Goal: Task Accomplishment & Management: Manage account settings

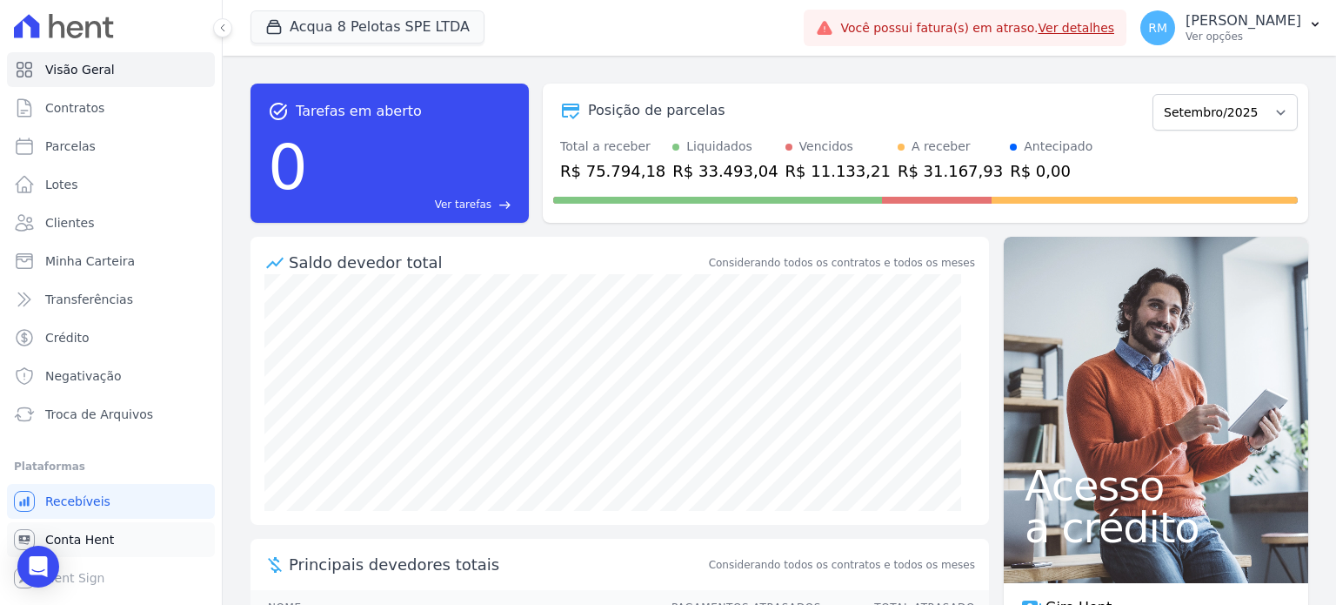
click at [91, 540] on span "Conta Hent" at bounding box center [79, 539] width 69 height 17
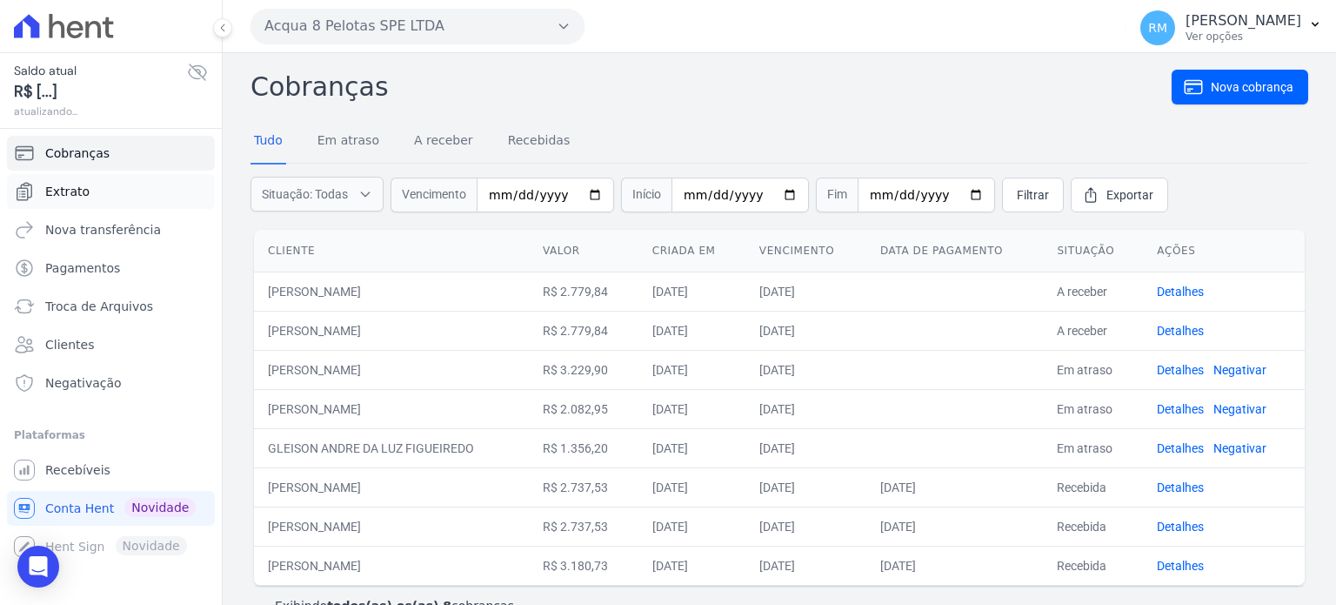
click at [74, 190] on span "Extrato" at bounding box center [67, 191] width 44 height 17
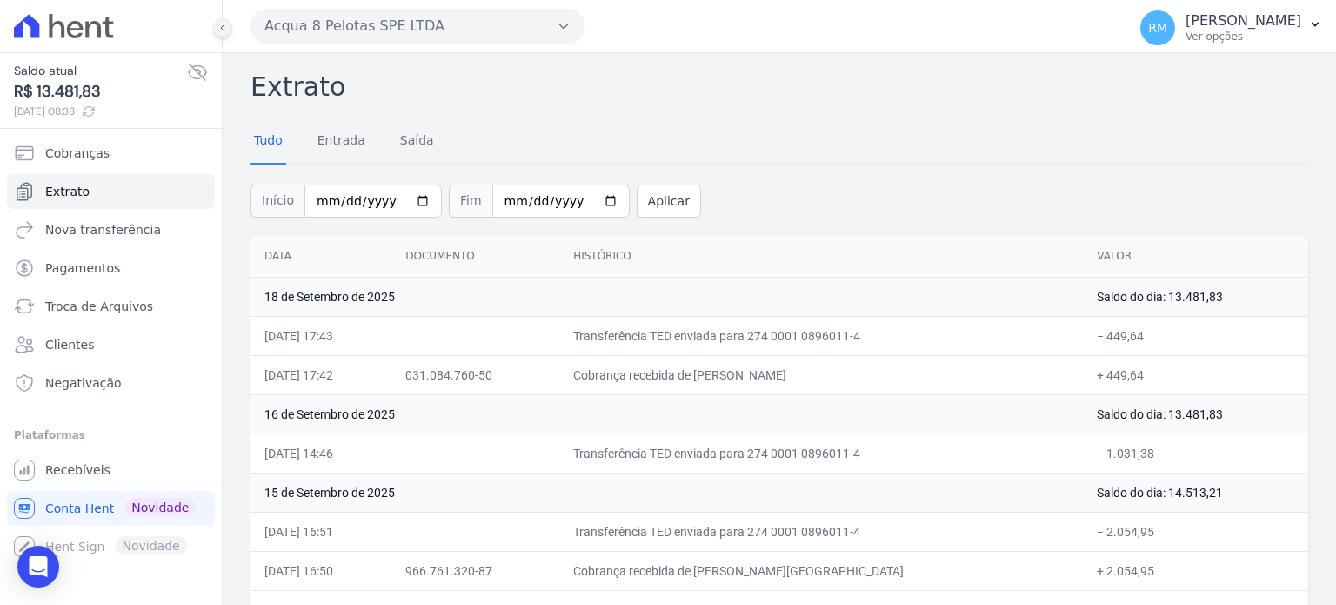
click at [225, 28] on icon at bounding box center [222, 28] width 10 height 10
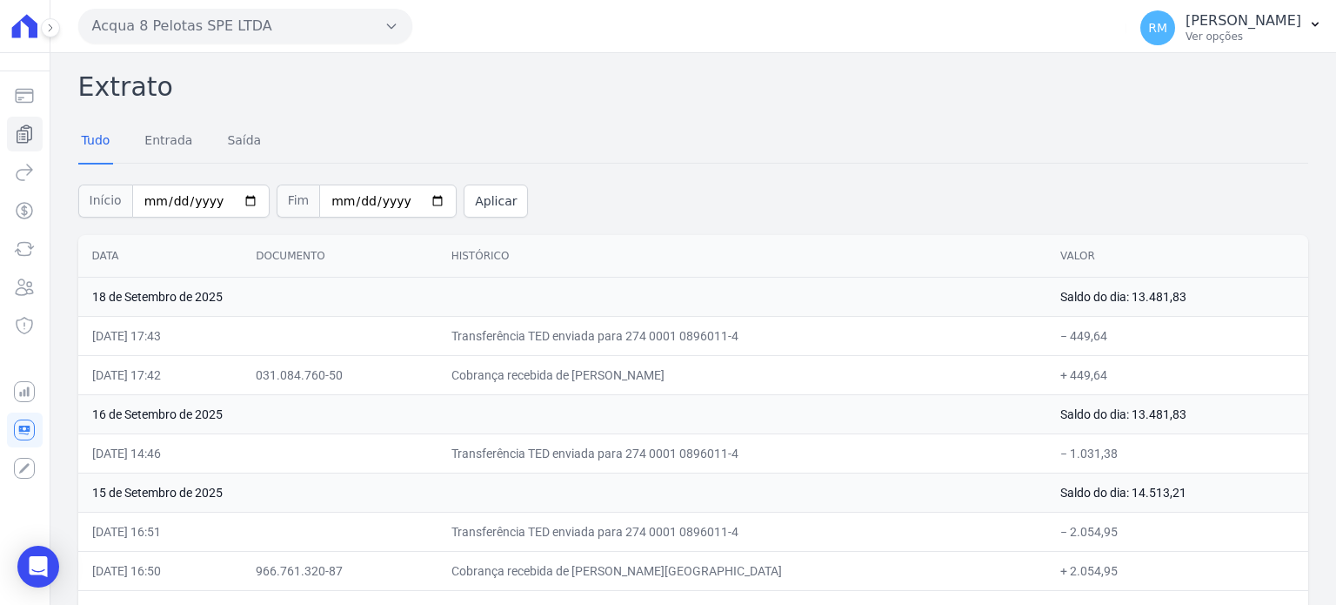
click at [187, 30] on button "Acqua 8 Pelotas SPE LTDA" at bounding box center [245, 26] width 334 height 35
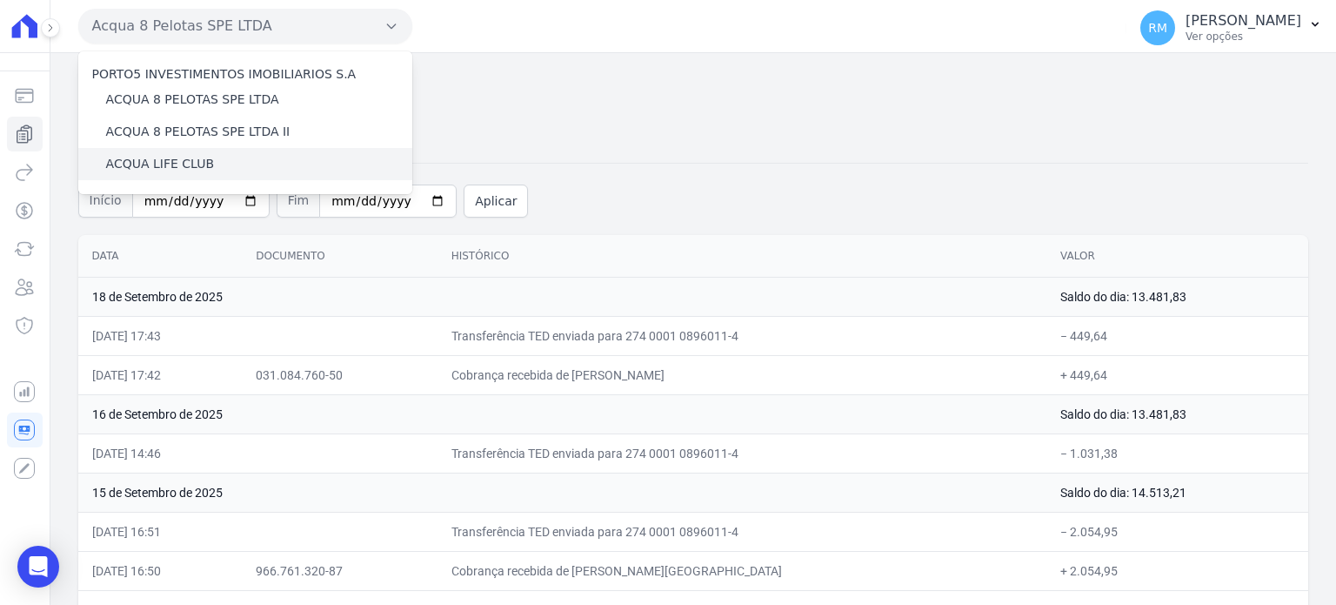
click at [166, 167] on label "ACQUA LIFE CLUB" at bounding box center [160, 164] width 108 height 18
click at [0, 0] on input "ACQUA LIFE CLUB" at bounding box center [0, 0] width 0 height 0
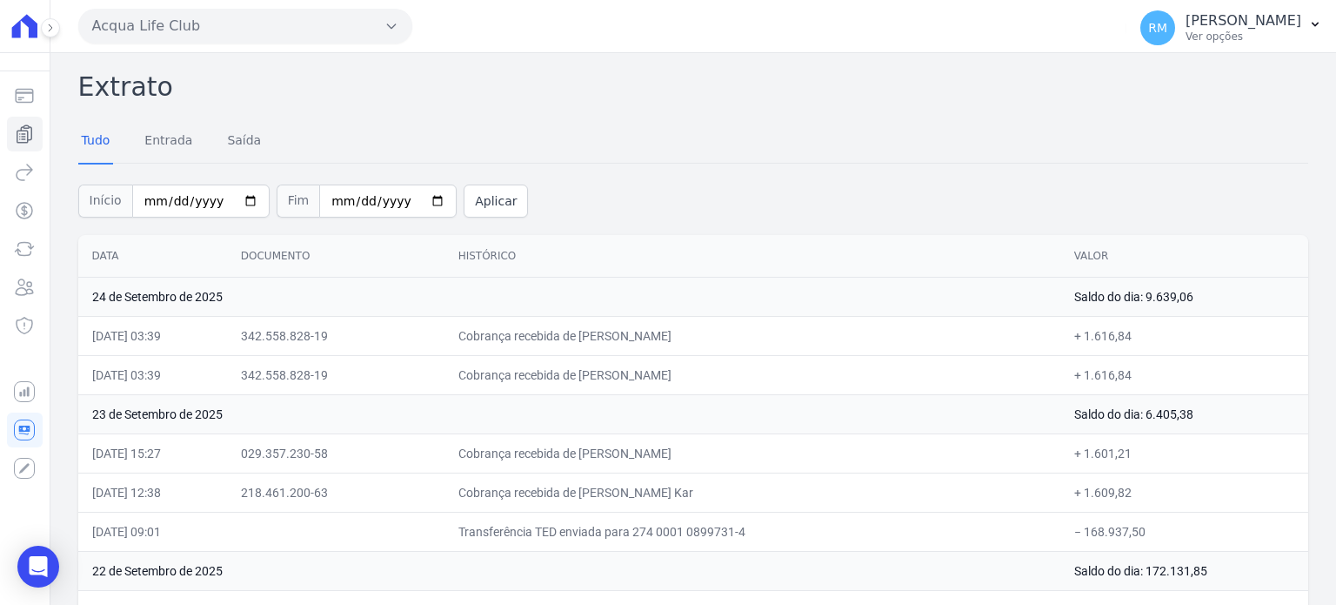
click at [90, 251] on th "Data" at bounding box center [152, 256] width 149 height 43
click at [90, 254] on th "Data" at bounding box center [152, 256] width 149 height 43
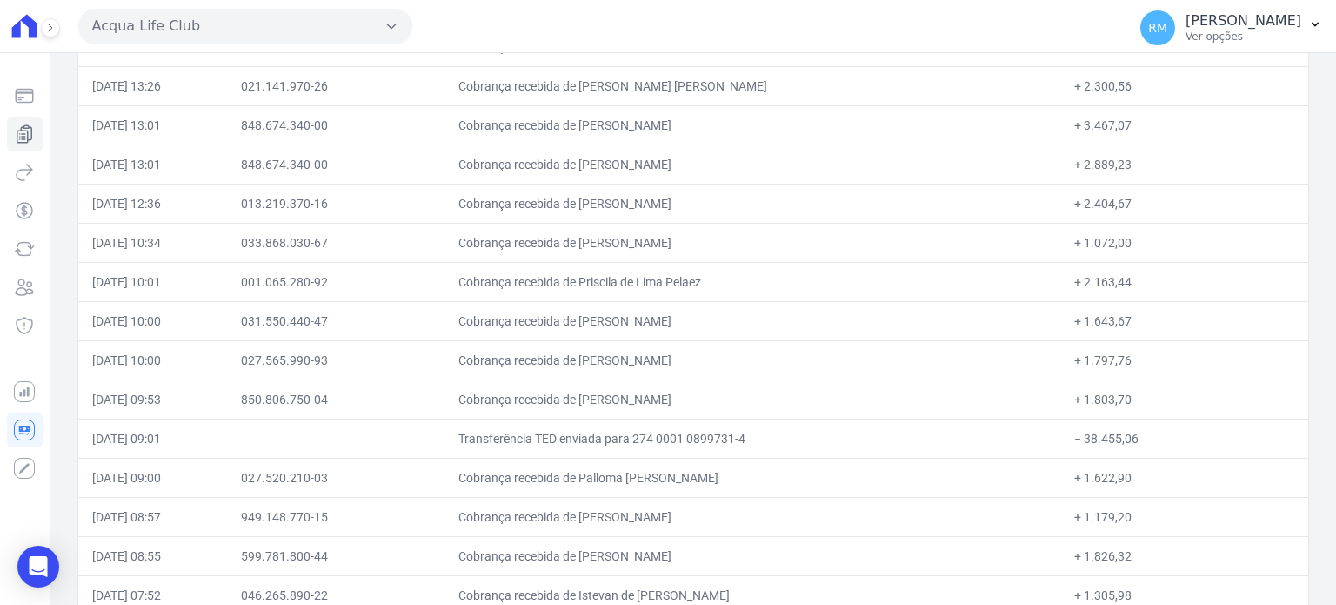
scroll to position [11998, 0]
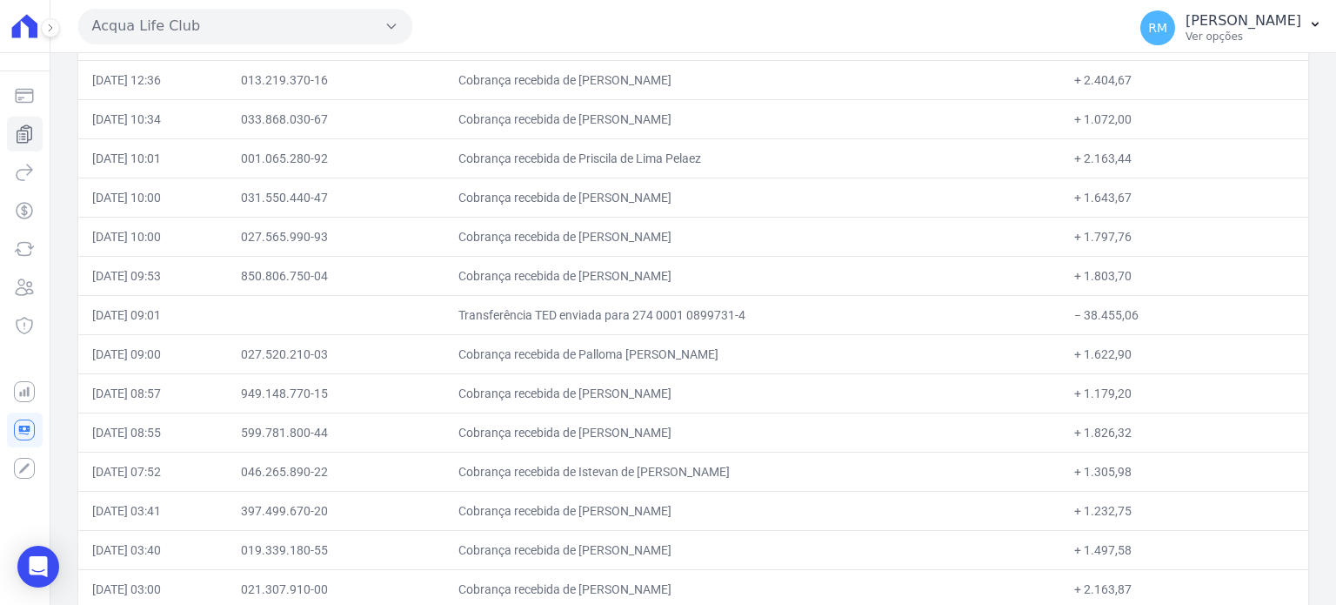
drag, startPoint x: 92, startPoint y: 256, endPoint x: 404, endPoint y: 645, distance: 499.3
click at [404, 604] on html "Saldo atual R$ 9.639,06 [DATE] 08:38 Cobranças Extrato Nova transferência Pagam…" at bounding box center [668, 302] width 1336 height 605
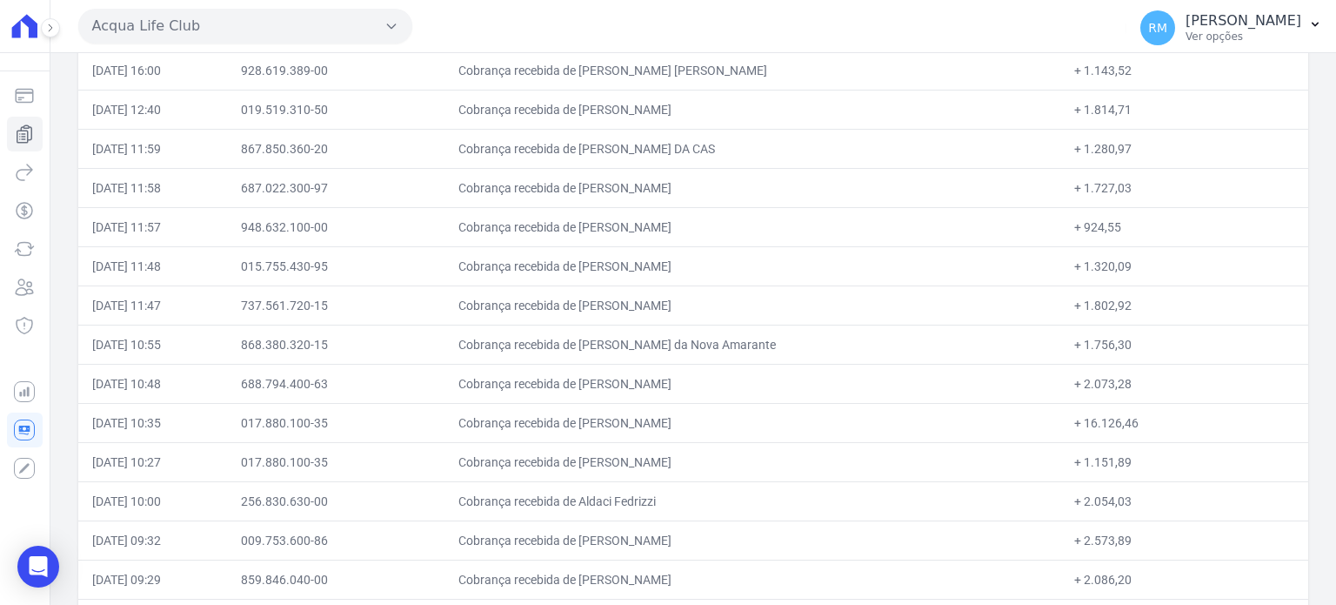
scroll to position [0, 0]
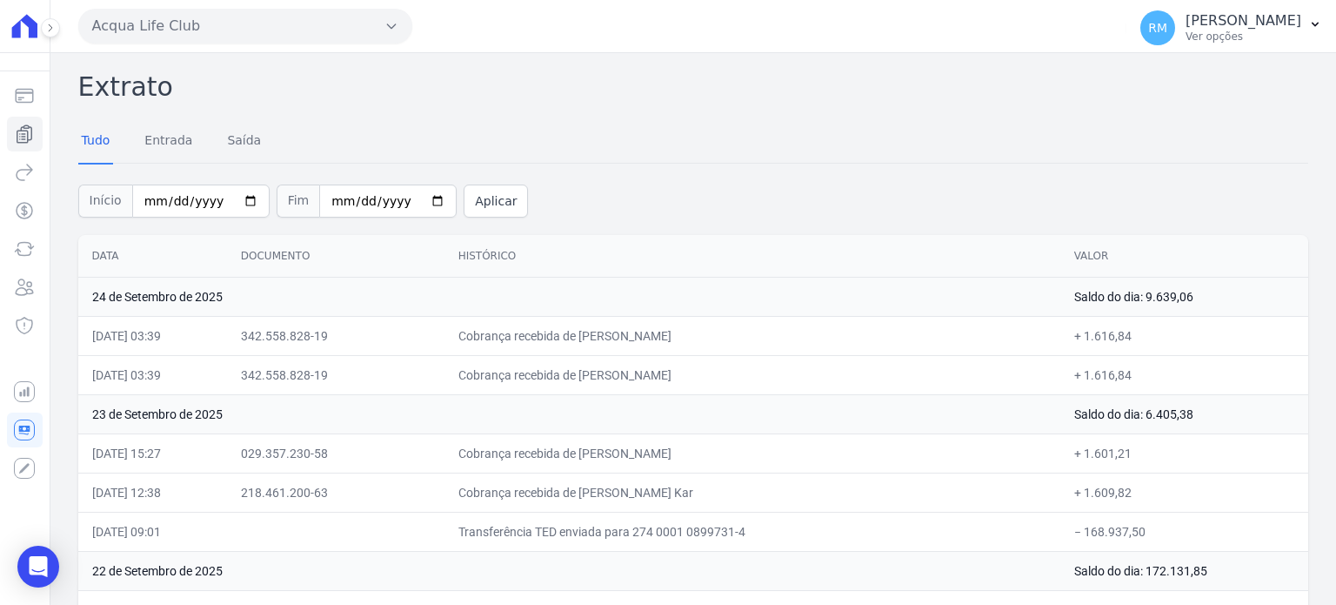
click at [181, 23] on button "Acqua Life Club" at bounding box center [245, 26] width 334 height 35
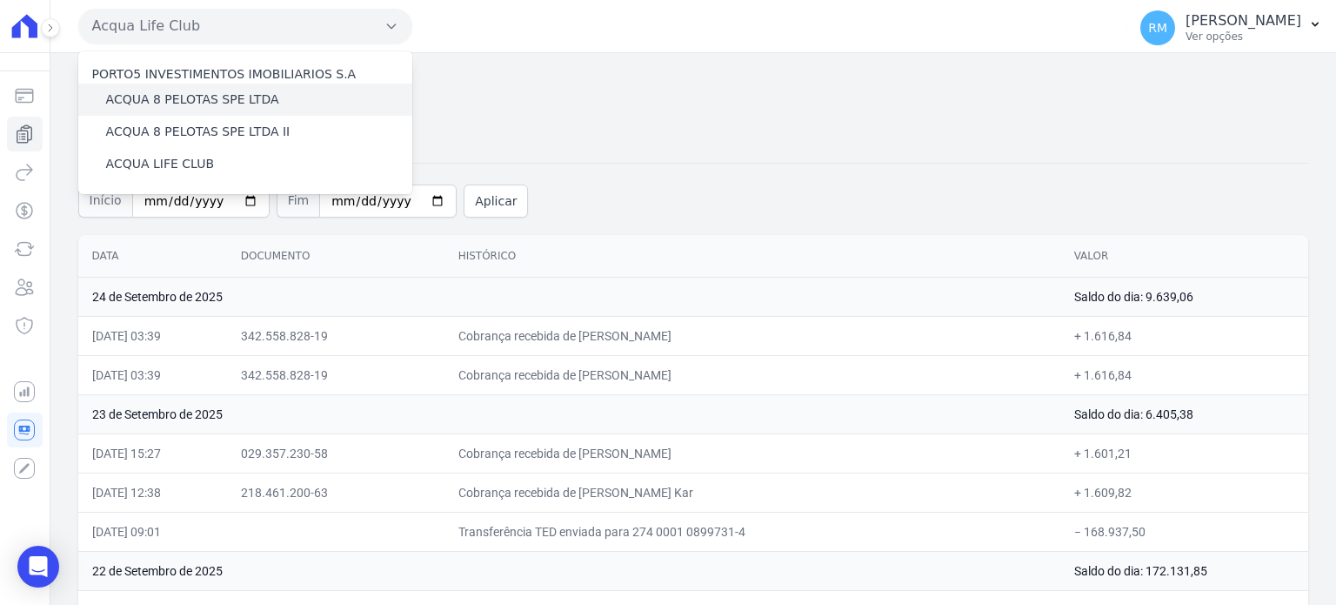
click at [170, 102] on label "ACQUA 8 PELOTAS SPE LTDA" at bounding box center [192, 99] width 173 height 18
click at [0, 0] on input "ACQUA 8 PELOTAS SPE LTDA" at bounding box center [0, 0] width 0 height 0
click at [202, 97] on label "ACQUA 8 PELOTAS SPE LTDA" at bounding box center [192, 99] width 173 height 18
click at [0, 0] on input "ACQUA 8 PELOTAS SPE LTDA" at bounding box center [0, 0] width 0 height 0
click at [223, 97] on label "ACQUA 8 PELOTAS SPE LTDA" at bounding box center [192, 99] width 173 height 18
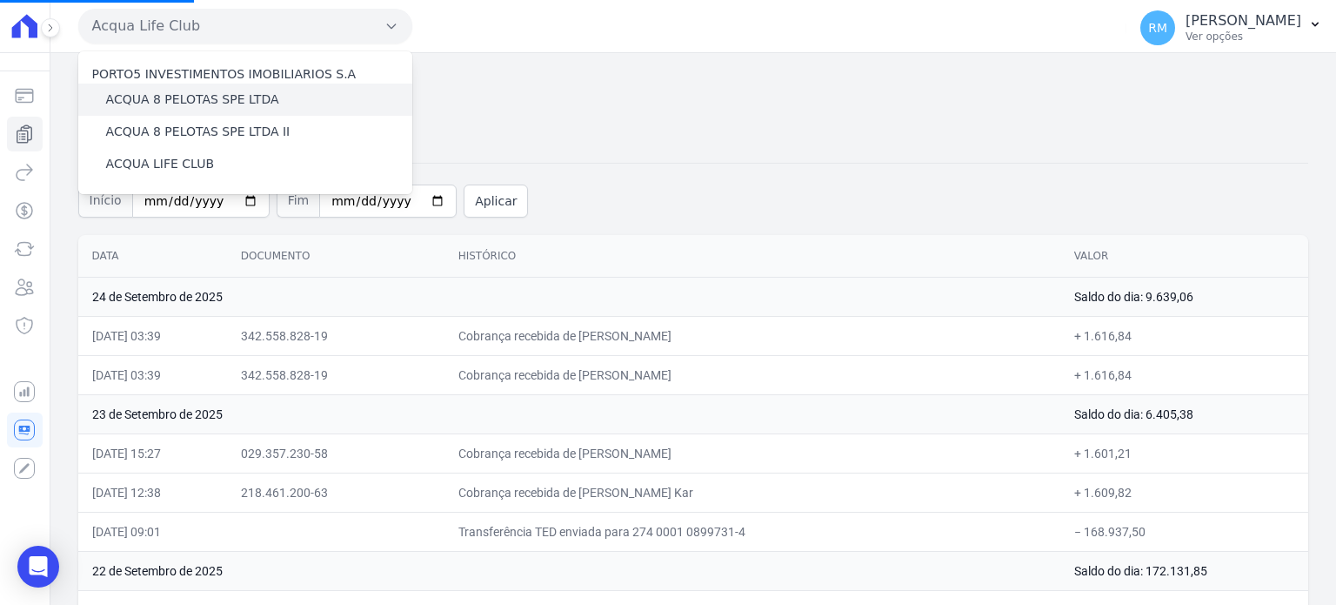
click at [0, 0] on input "ACQUA 8 PELOTAS SPE LTDA" at bounding box center [0, 0] width 0 height 0
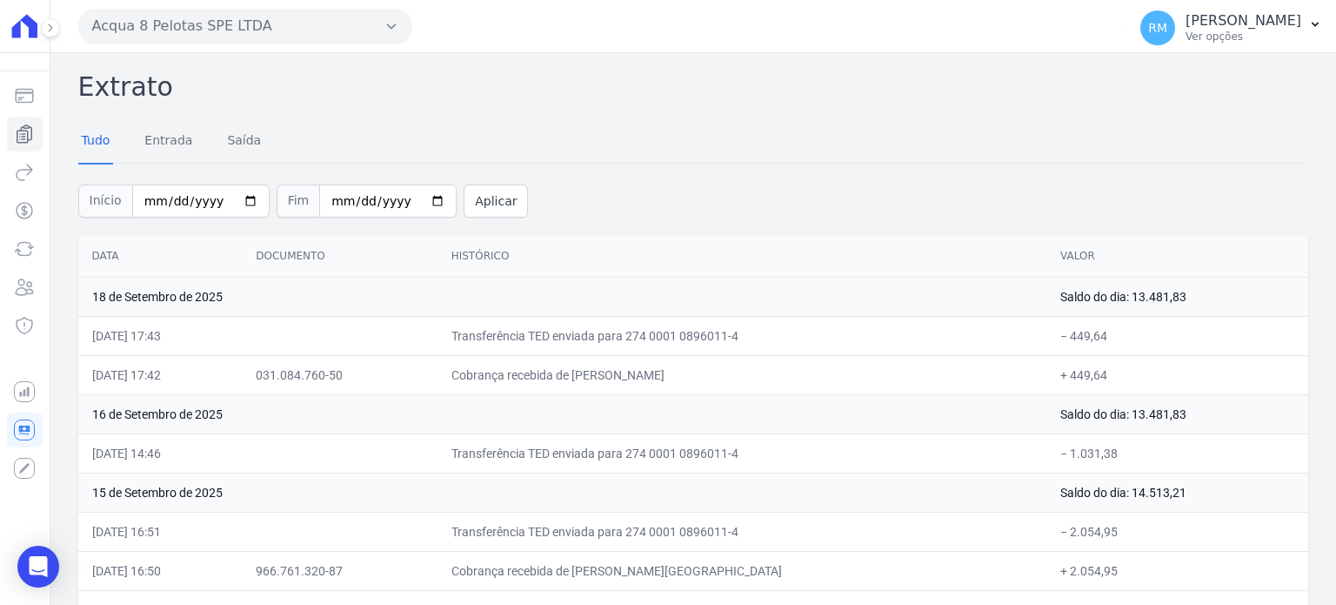
drag, startPoint x: 90, startPoint y: 253, endPoint x: 110, endPoint y: 288, distance: 40.1
click at [96, 260] on th "Data" at bounding box center [160, 256] width 164 height 43
drag, startPoint x: 110, startPoint y: 288, endPoint x: 174, endPoint y: 464, distance: 187.6
click at [244, 301] on td "18 de Setembro de 2025" at bounding box center [562, 296] width 968 height 39
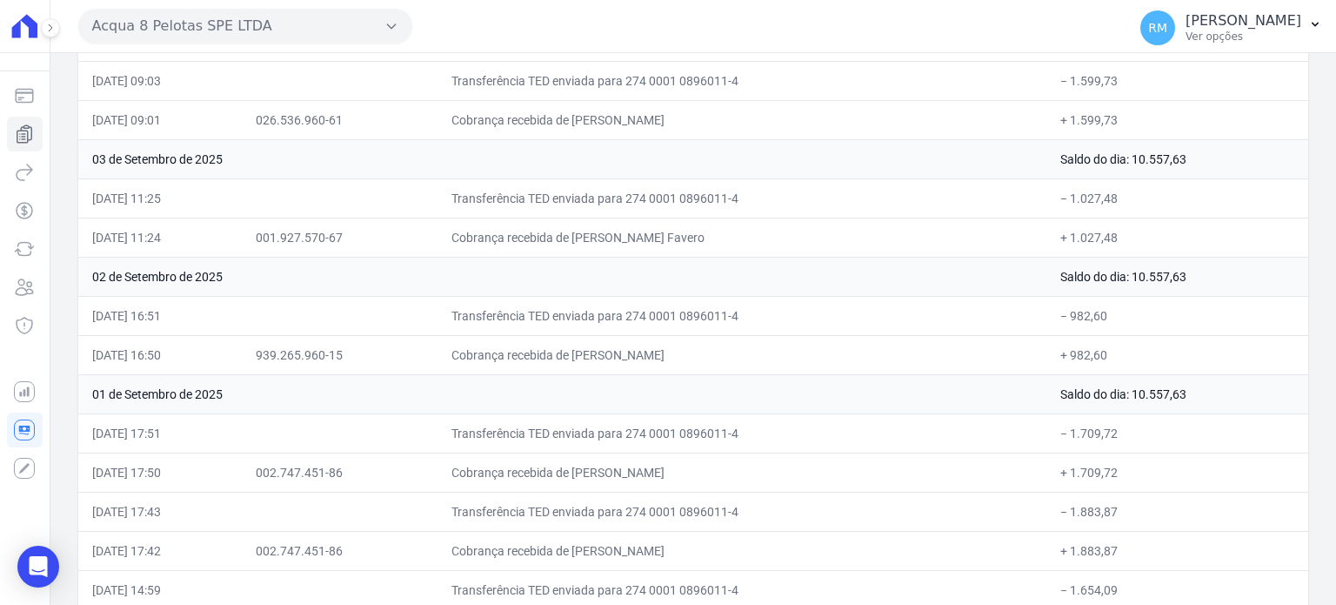
scroll to position [2140, 0]
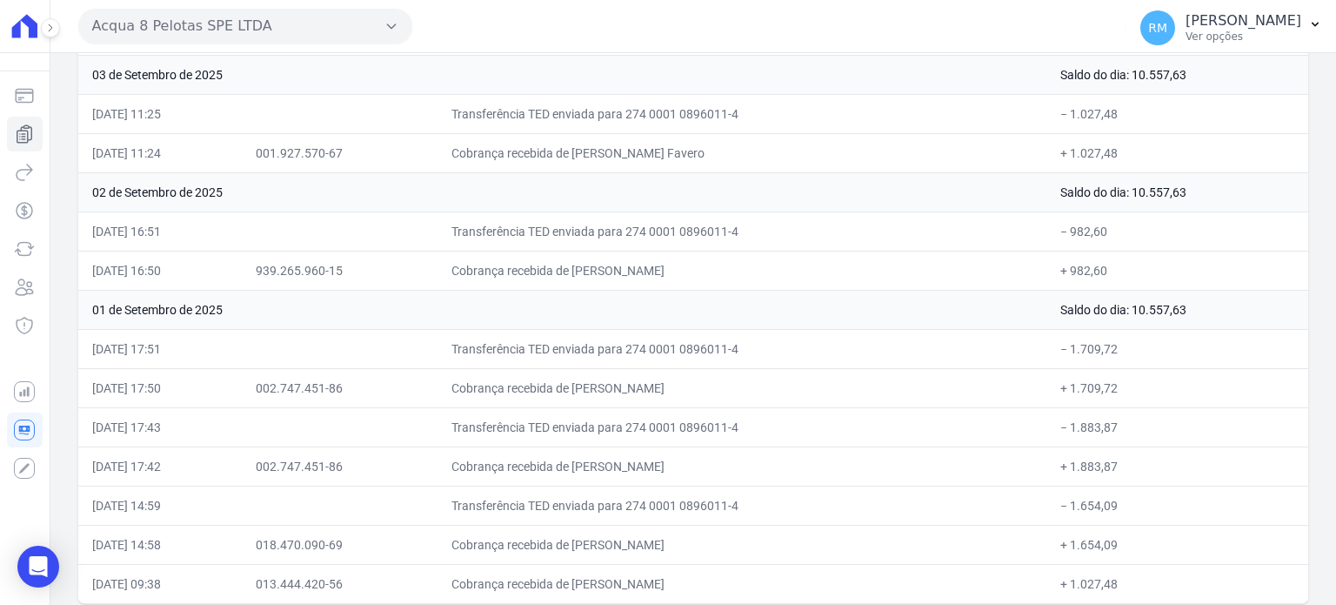
drag, startPoint x: 89, startPoint y: 251, endPoint x: 525, endPoint y: 627, distance: 576.1
click at [525, 604] on html "Saldo atual R$ 13.481,83 [DATE] 08:38 Cobranças Extrato Nova transferência Paga…" at bounding box center [668, 302] width 1336 height 605
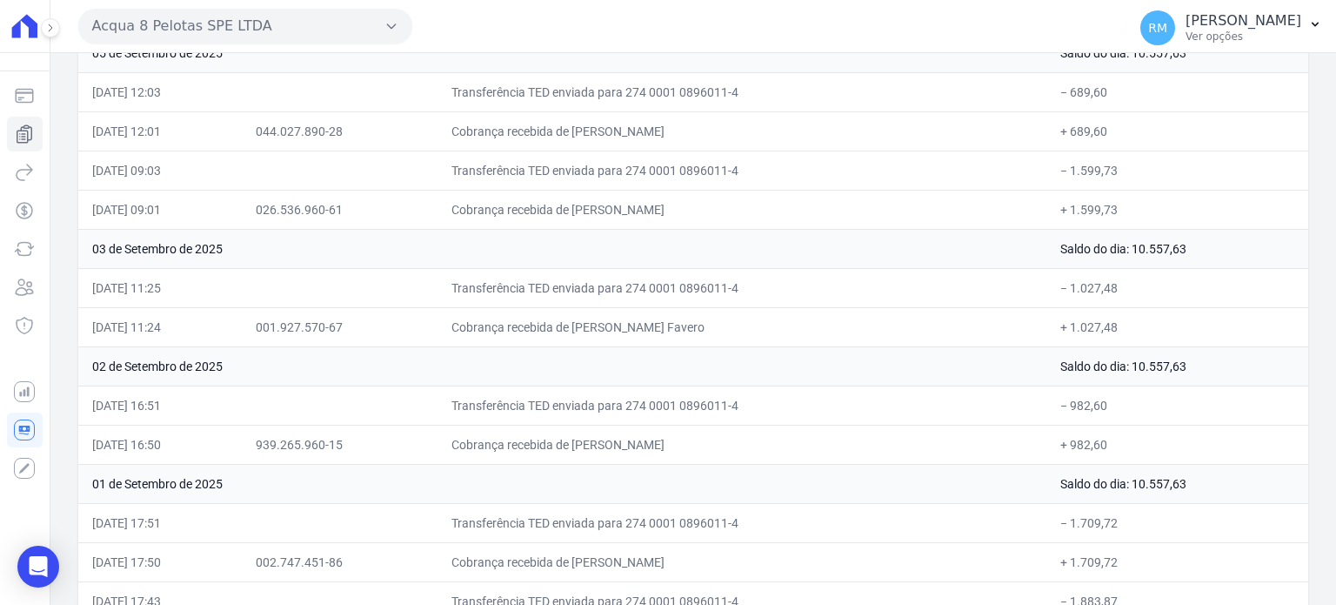
click at [181, 21] on button "Acqua 8 Pelotas SPE LTDA" at bounding box center [245, 26] width 334 height 35
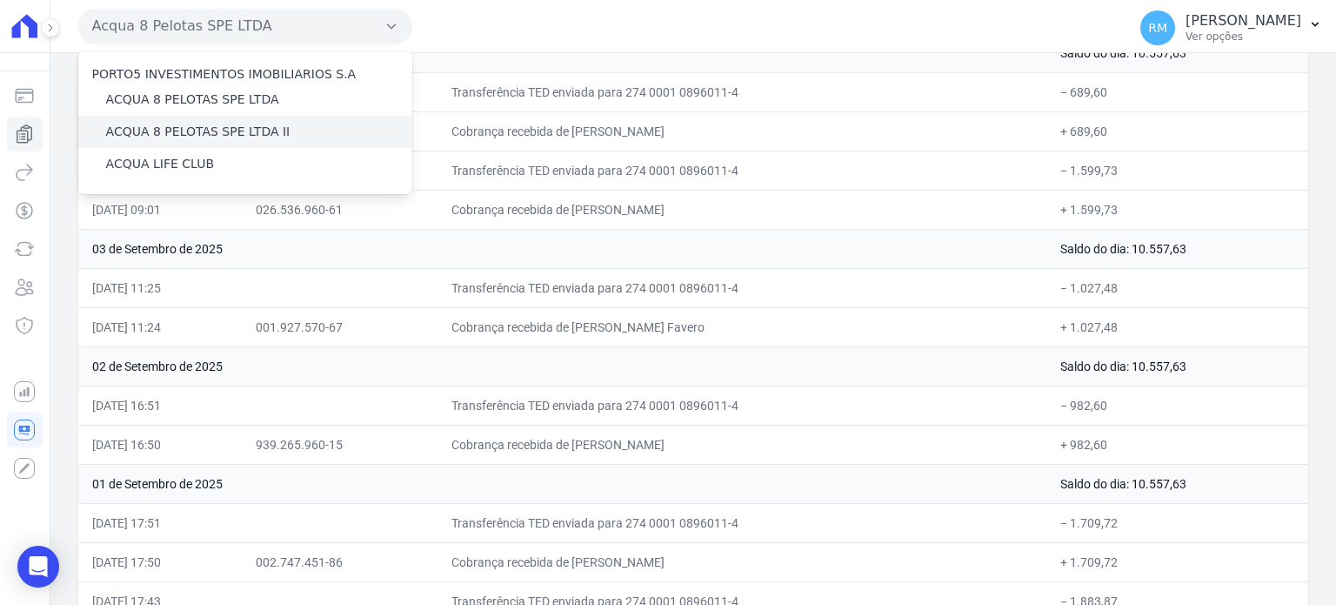
click at [220, 136] on label "ACQUA 8 PELOTAS SPE LTDA II" at bounding box center [198, 132] width 184 height 18
click at [0, 0] on input "ACQUA 8 PELOTAS SPE LTDA II" at bounding box center [0, 0] width 0 height 0
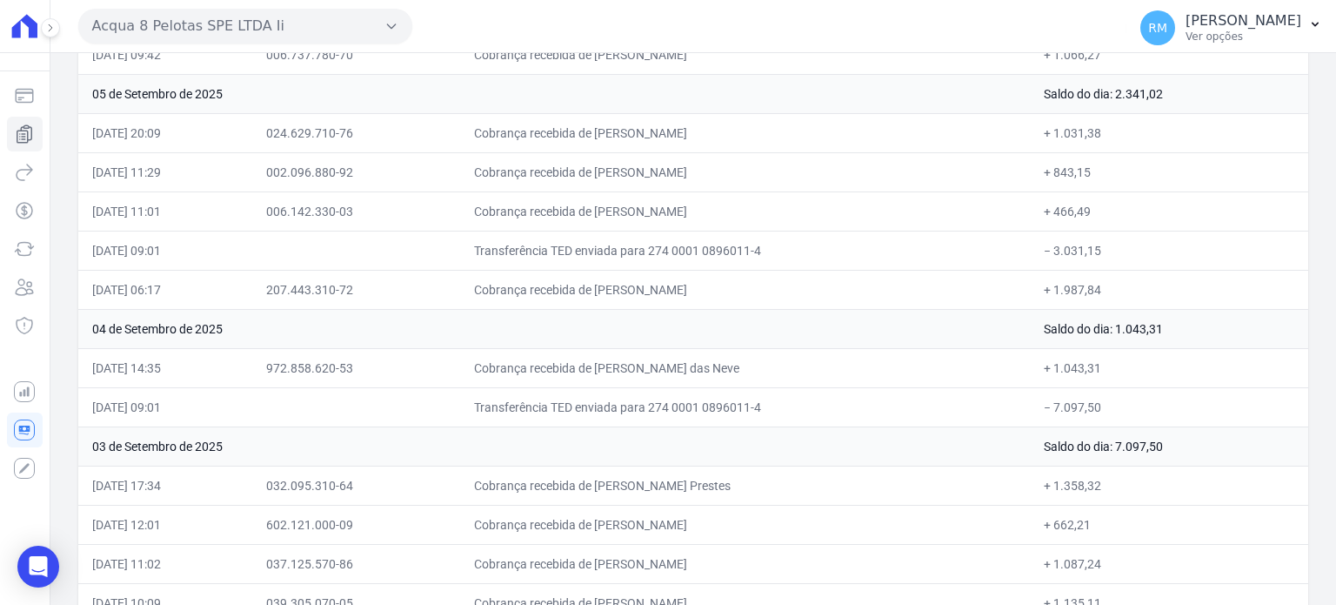
scroll to position [3152, 0]
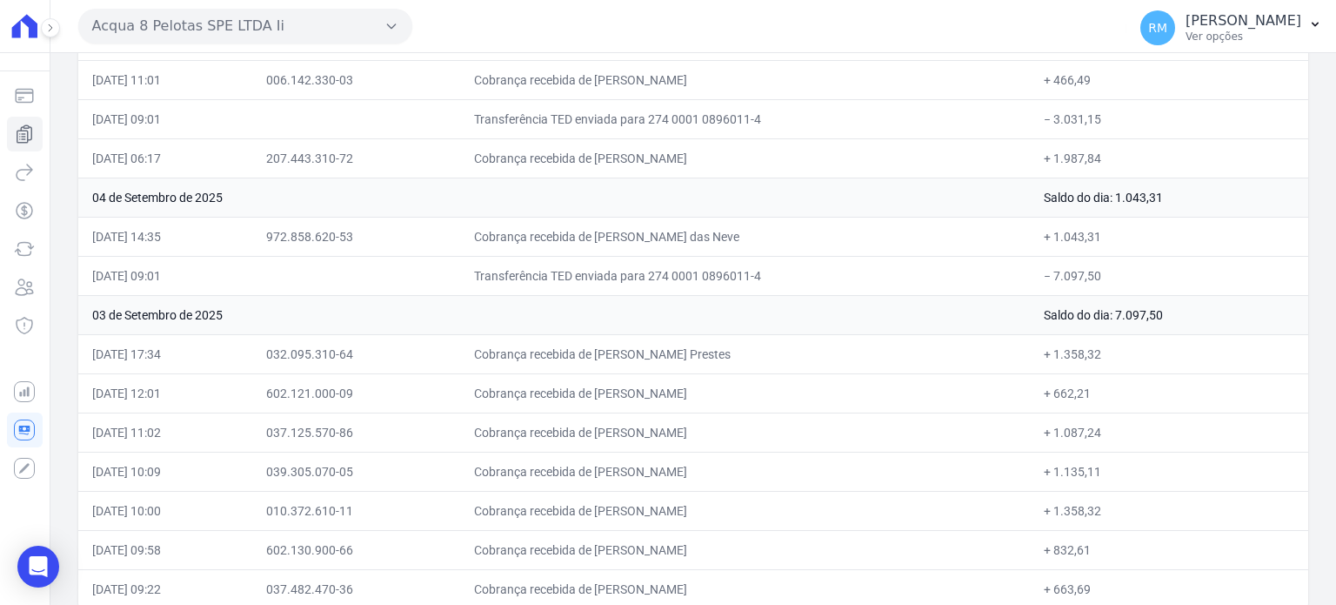
drag, startPoint x: 90, startPoint y: 253, endPoint x: 291, endPoint y: 645, distance: 440.3
click at [291, 604] on html "Saldo atual R$ 5.065,88 [DATE] 08:58 Cobranças Extrato Nova transferência Pagam…" at bounding box center [668, 302] width 1336 height 605
click at [893, 256] on td "Transferência TED enviada para 274 0001 0896011-4" at bounding box center [745, 275] width 570 height 39
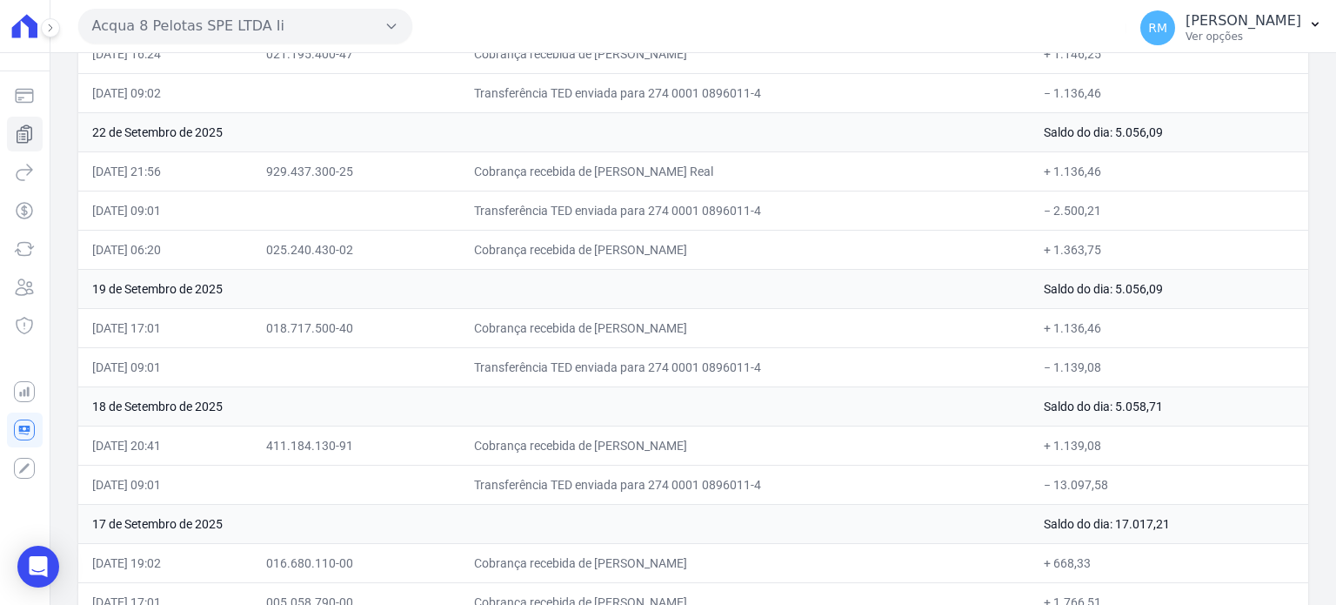
scroll to position [0, 0]
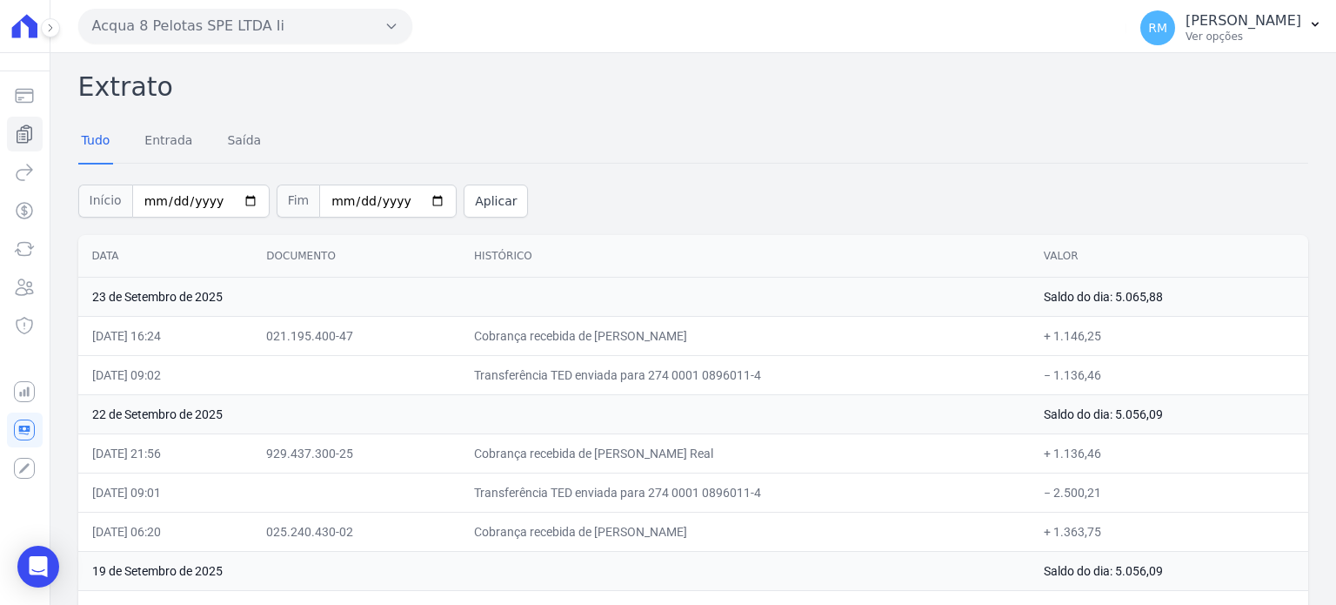
click at [491, 83] on h2 "Extrato" at bounding box center [693, 86] width 1230 height 39
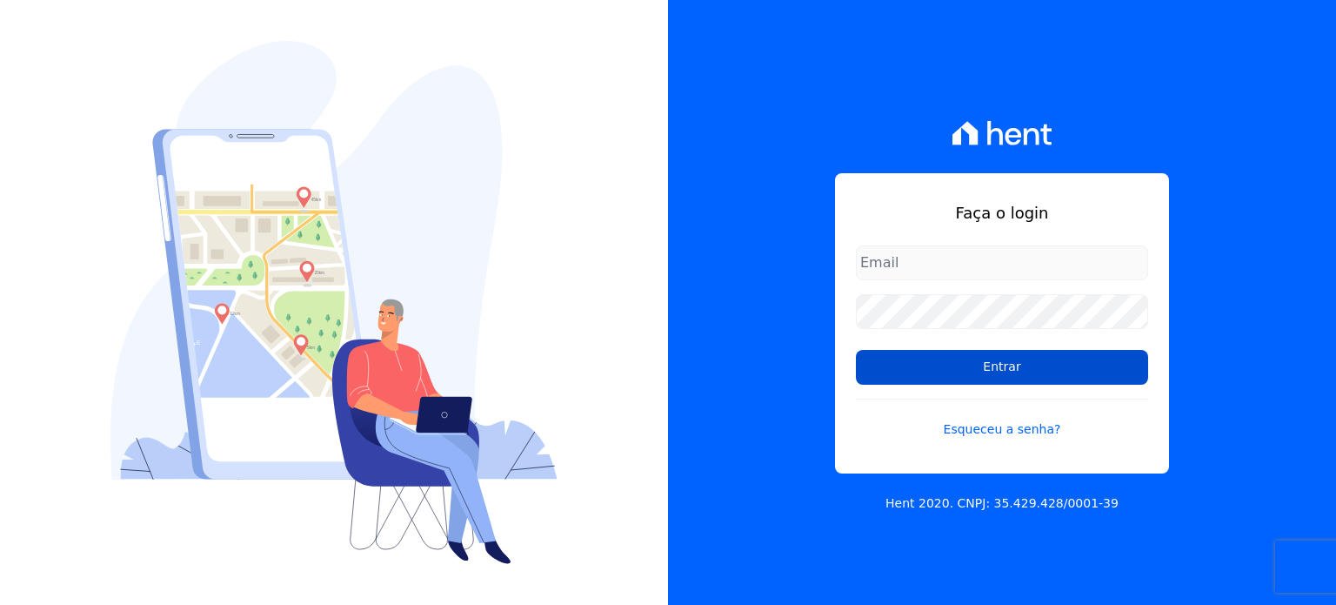
type input "raquel.pradie@porto5.com.br"
click at [972, 374] on input "Entrar" at bounding box center [1002, 367] width 292 height 35
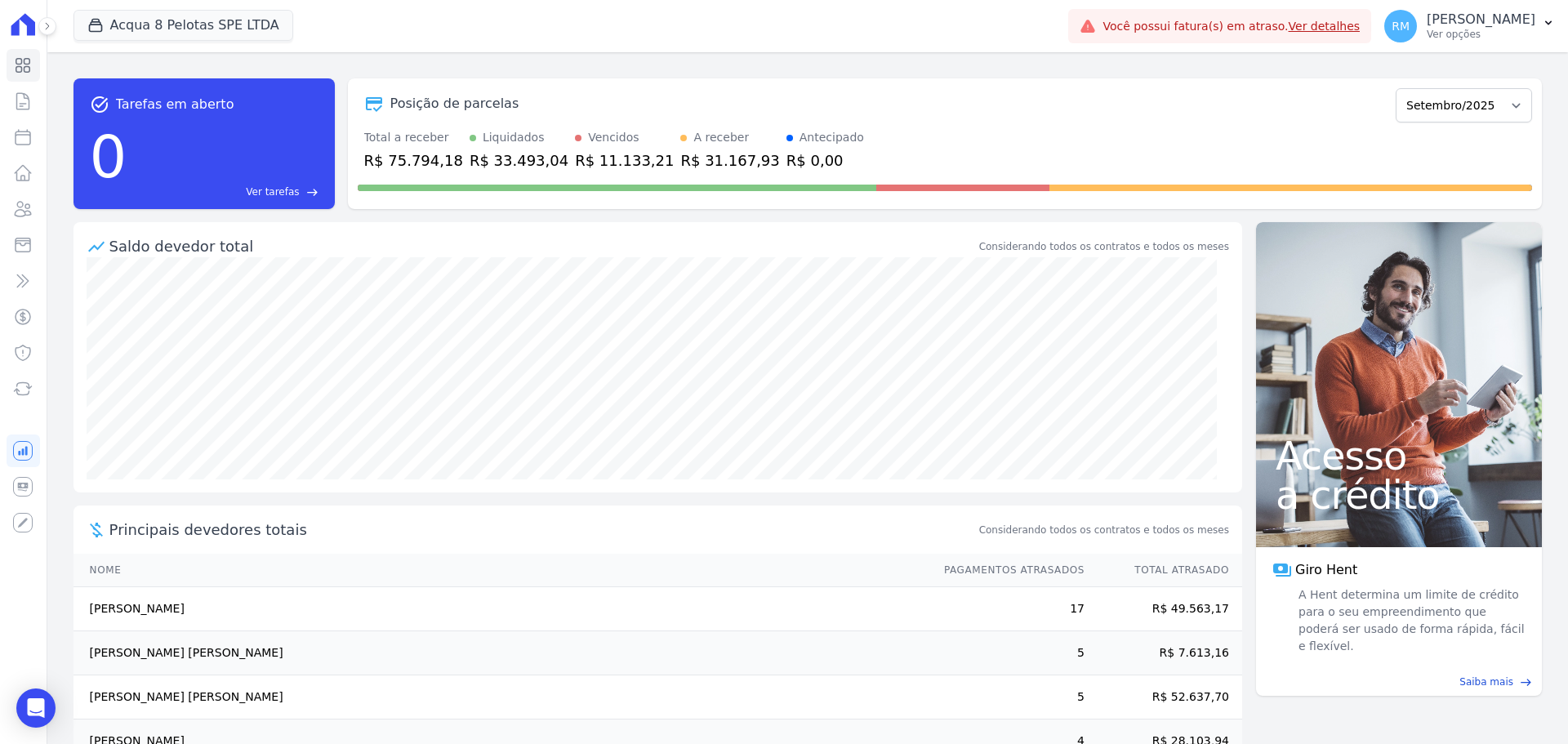
click at [54, 26] on button at bounding box center [47, 25] width 18 height 18
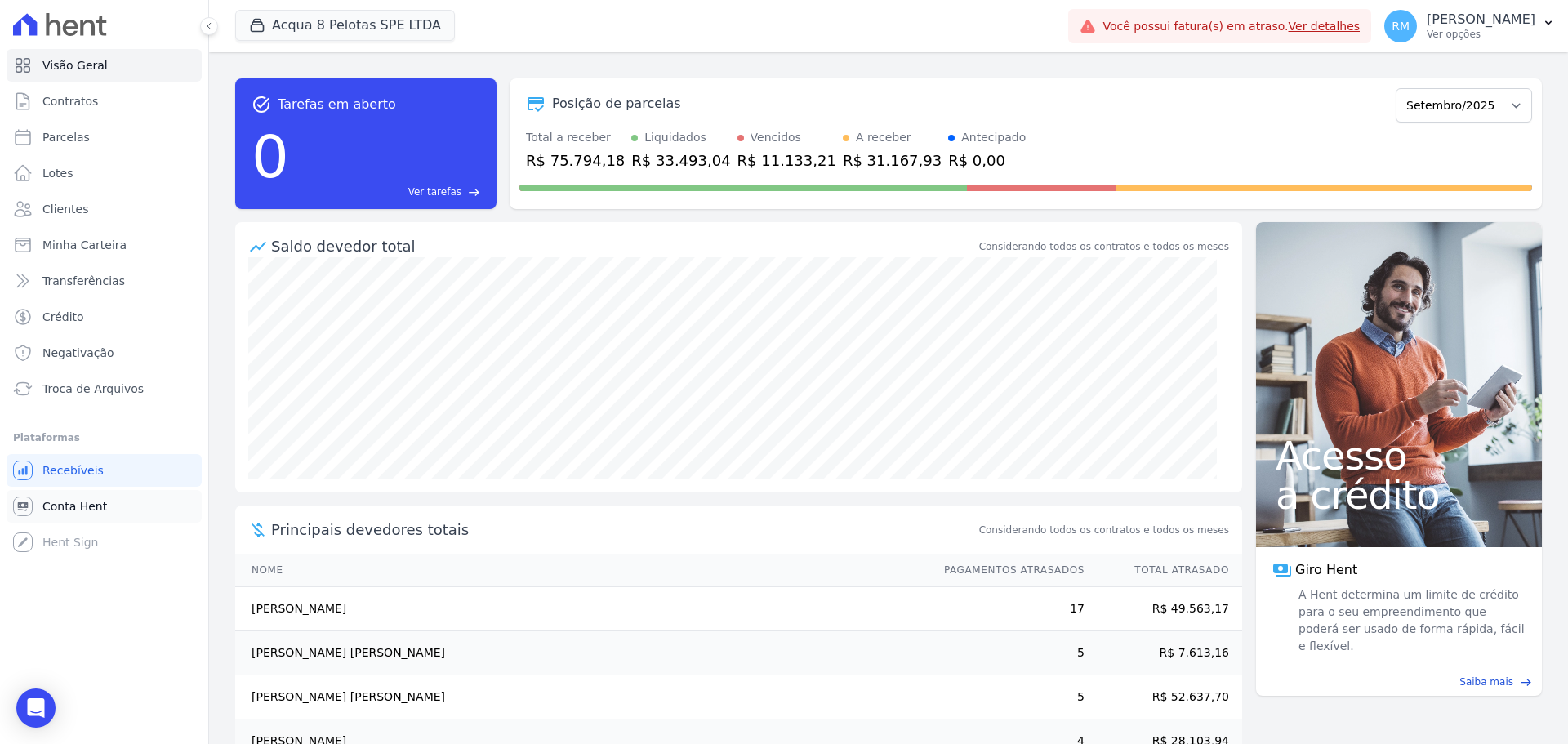
click at [100, 509] on span "Conta Hent" at bounding box center [74, 506] width 65 height 16
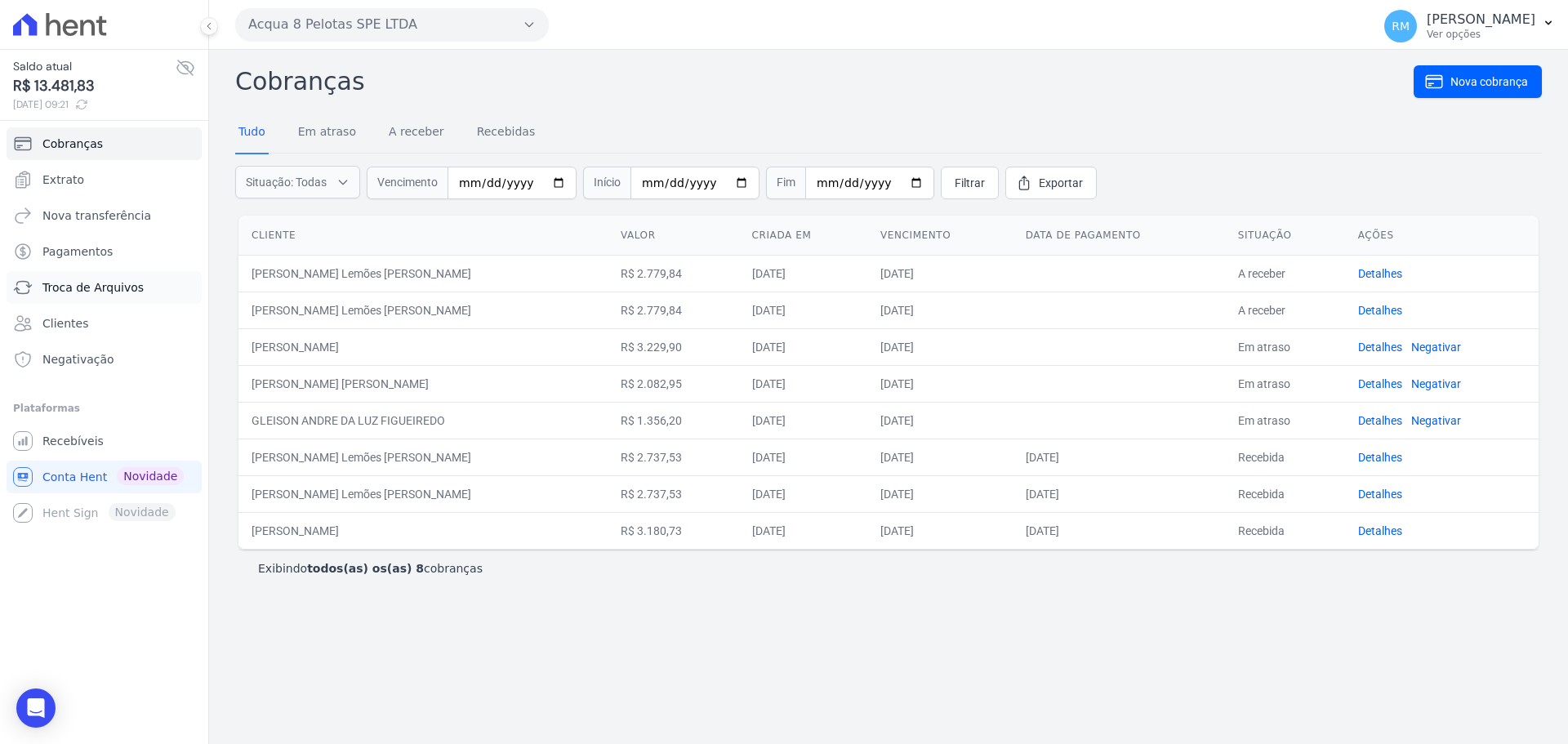
click at [79, 288] on span "Troca de Arquivos" at bounding box center [93, 287] width 101 height 16
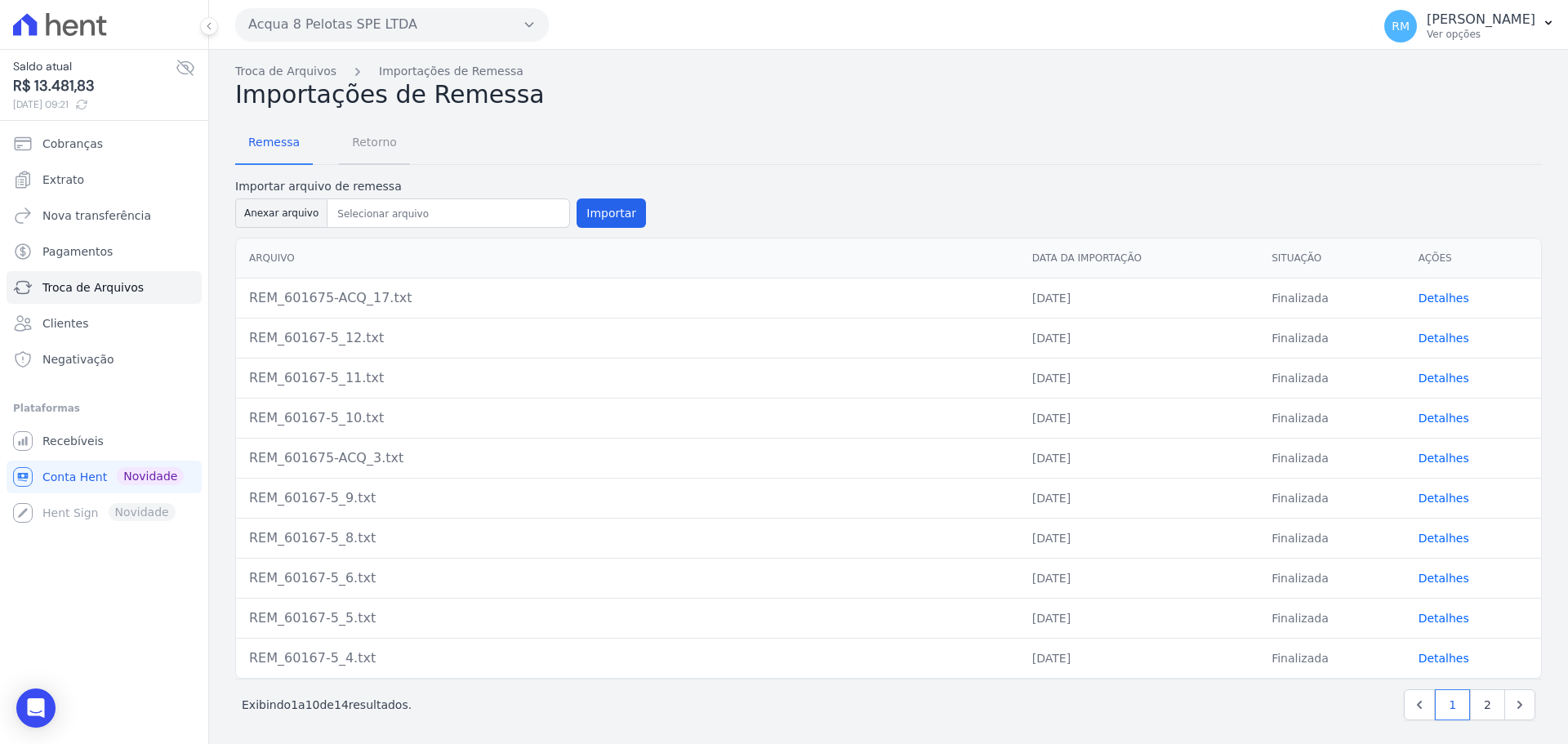
click at [374, 141] on span "Retorno" at bounding box center [374, 142] width 65 height 33
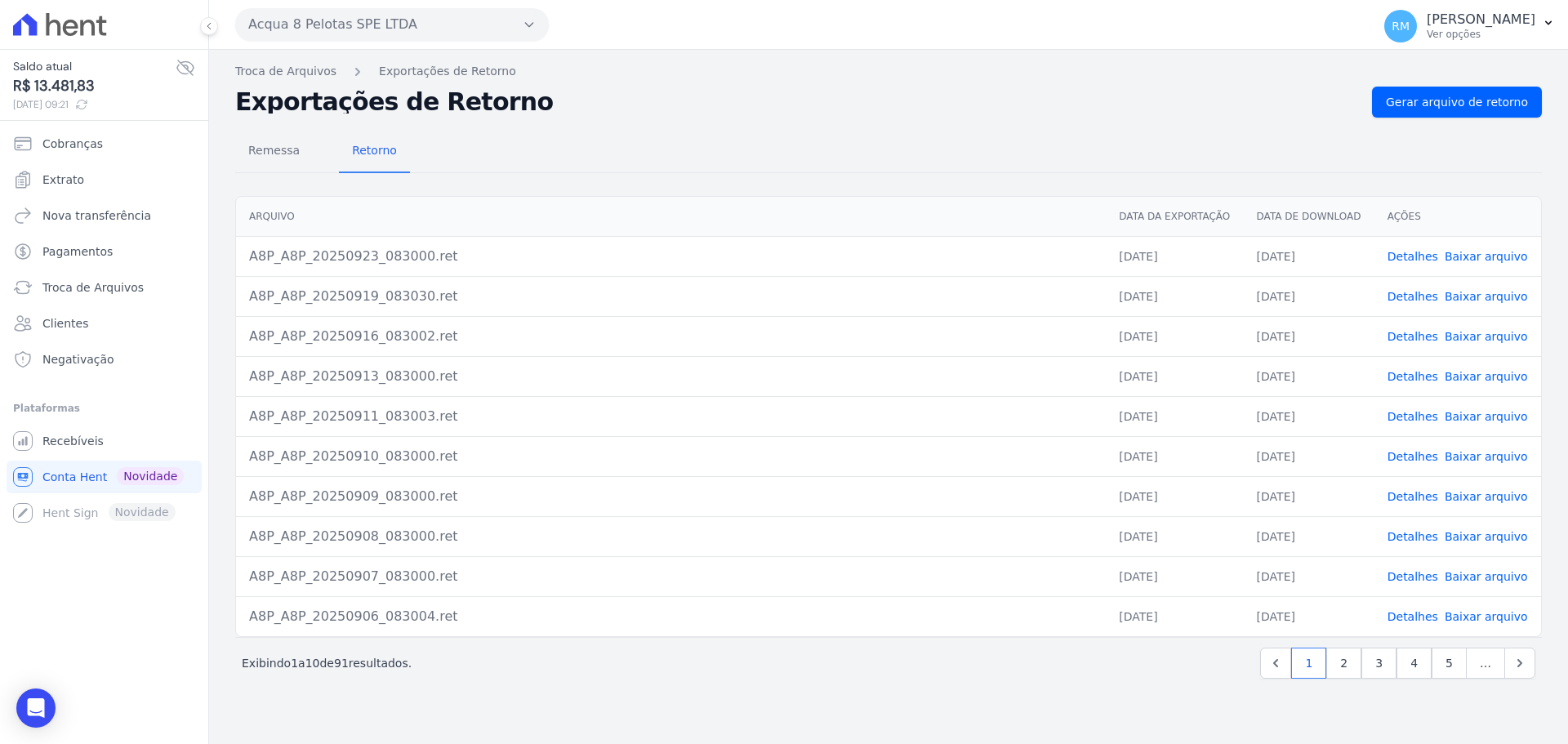
click at [340, 26] on button "Acqua 8 Pelotas SPE LTDA" at bounding box center [392, 24] width 314 height 33
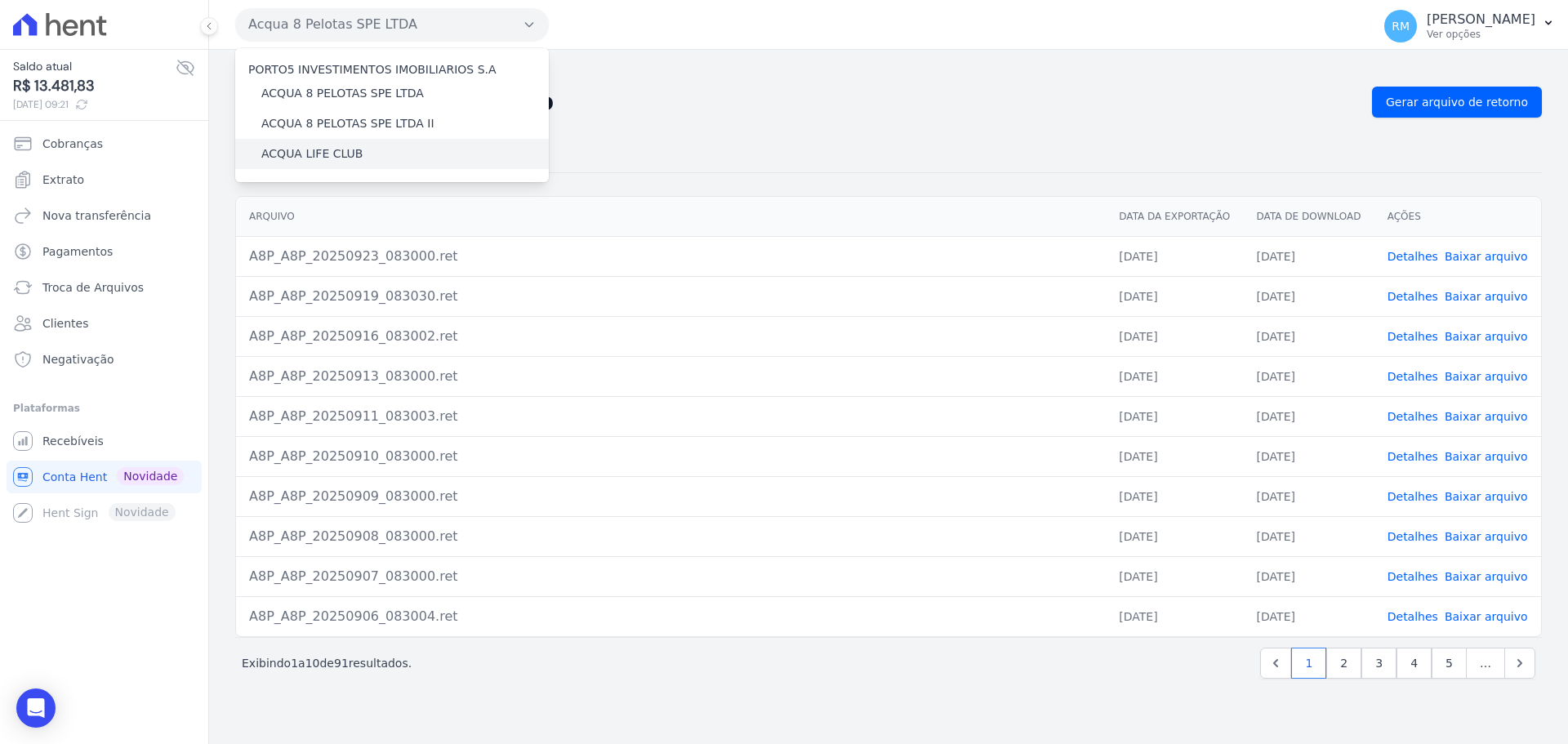
click at [301, 156] on label "ACQUA LIFE CLUB" at bounding box center [312, 154] width 101 height 17
click at [0, 0] on input "ACQUA LIFE CLUB" at bounding box center [0, 0] width 0 height 0
